Goal: Contribute content: Share content

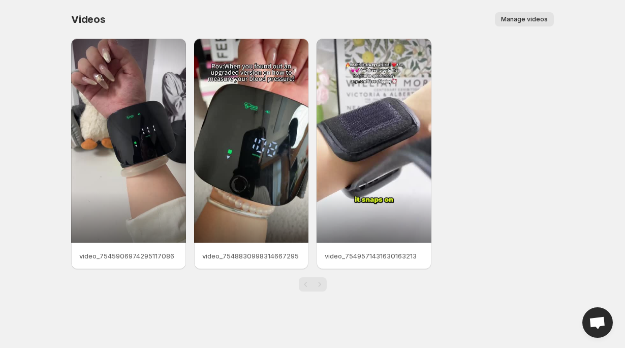
click at [510, 23] on button "Manage videos" at bounding box center [524, 19] width 59 height 14
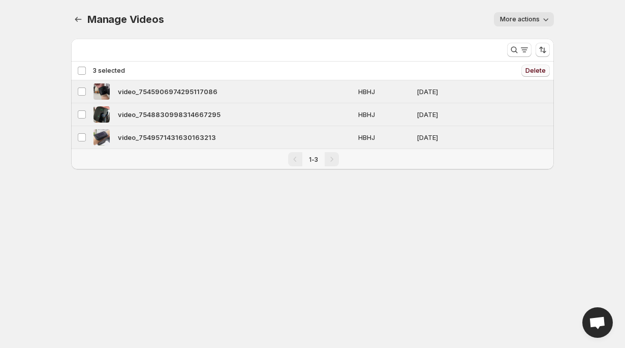
click at [535, 72] on span "Delete" at bounding box center [536, 71] width 20 height 8
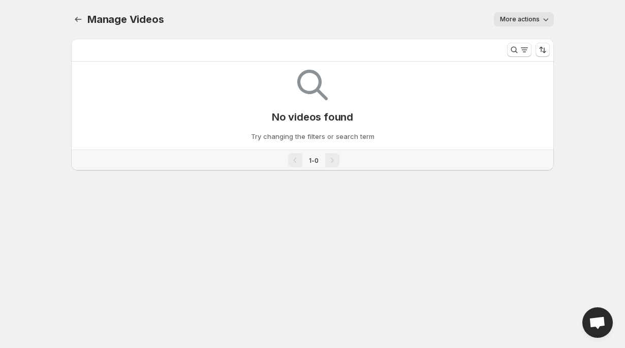
click at [541, 23] on icon "button" at bounding box center [546, 19] width 10 height 10
click at [493, 74] on div "No videos found Try changing the filters or search term" at bounding box center [312, 102] width 467 height 80
click at [86, 14] on div at bounding box center [79, 19] width 16 height 14
click at [79, 18] on icon "Manage Videos" at bounding box center [78, 19] width 10 height 10
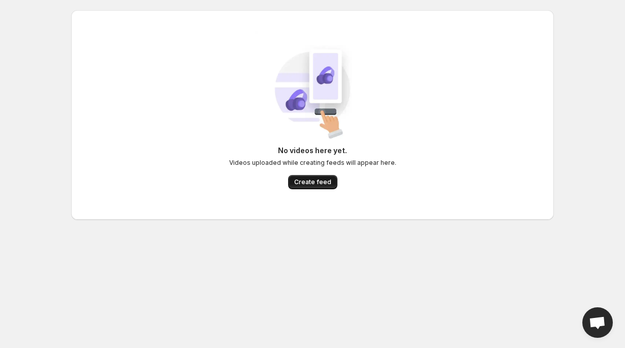
click at [299, 175] on button "Create feed" at bounding box center [312, 182] width 49 height 14
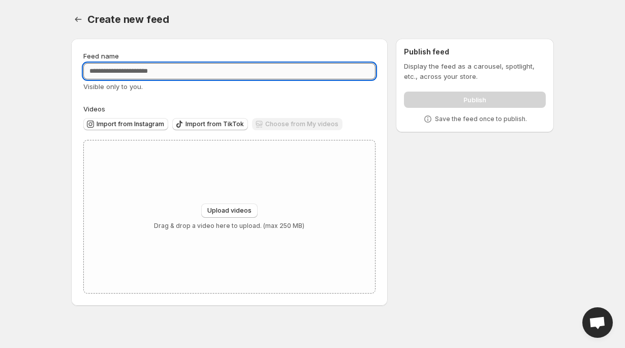
click at [149, 72] on input "Feed name" at bounding box center [229, 71] width 292 height 16
type input "******"
click at [230, 207] on button "Upload videos" at bounding box center [229, 210] width 56 height 14
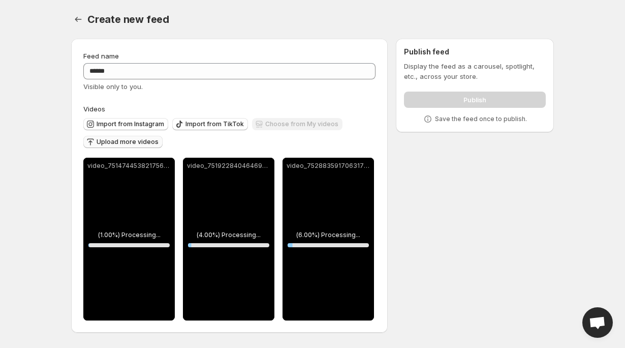
click at [128, 146] on button "Upload more videos" at bounding box center [122, 142] width 79 height 12
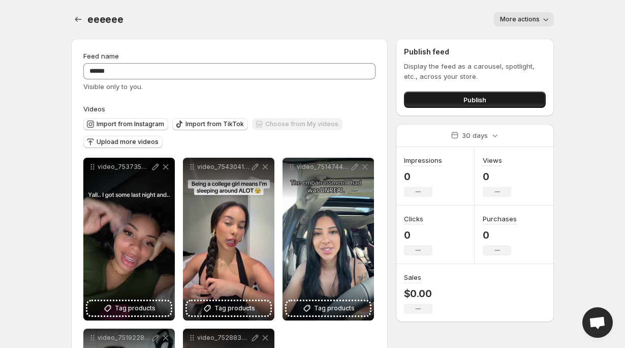
click at [477, 100] on span "Publish" at bounding box center [475, 100] width 23 height 10
